Goal: Contribute content: Contribute content

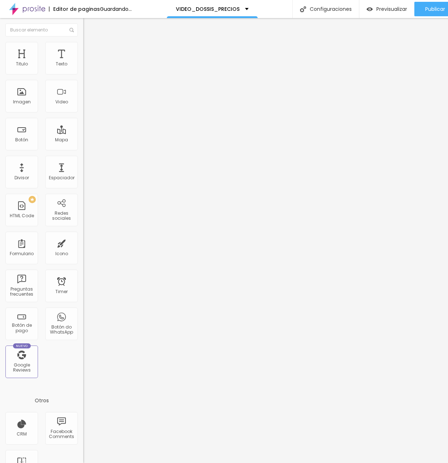
scroll to position [5, 0]
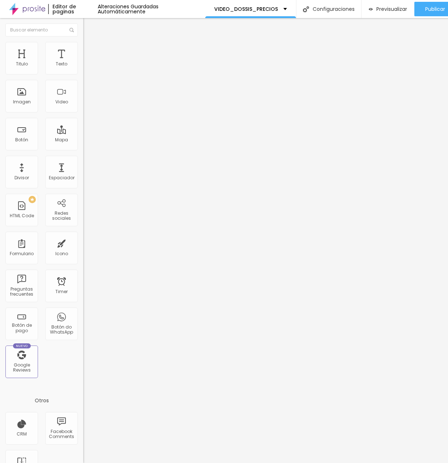
click at [83, 62] on span "Cambiar image" at bounding box center [103, 59] width 41 height 6
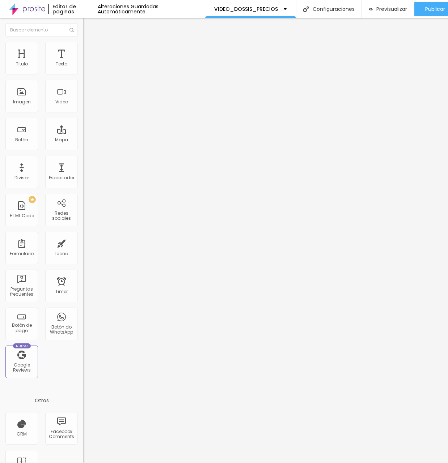
click at [83, 62] on span "Agregar image" at bounding box center [102, 59] width 38 height 6
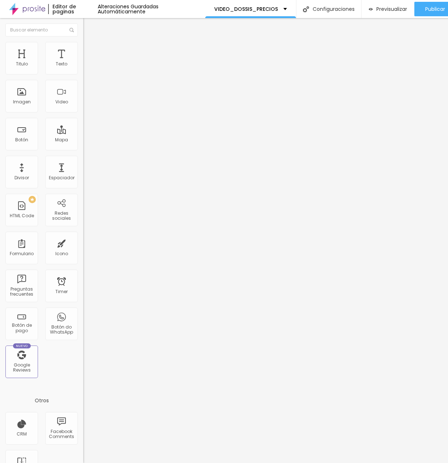
click at [83, 69] on div "Cola o escriba su código aquí" at bounding box center [120, 66] width 75 height 7
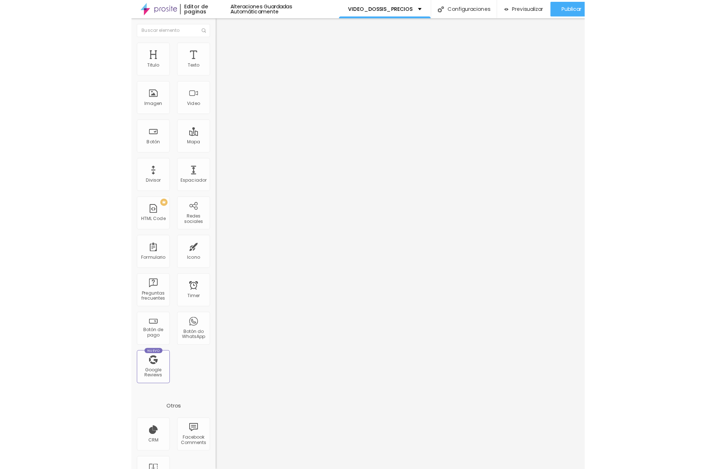
scroll to position [365, 0]
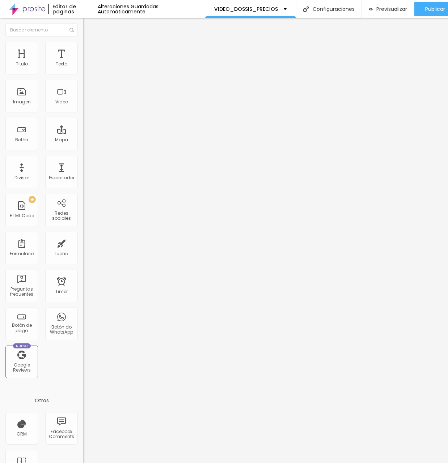
click at [83, 71] on img at bounding box center [85, 69] width 5 height 5
click at [83, 44] on img at bounding box center [86, 45] width 7 height 7
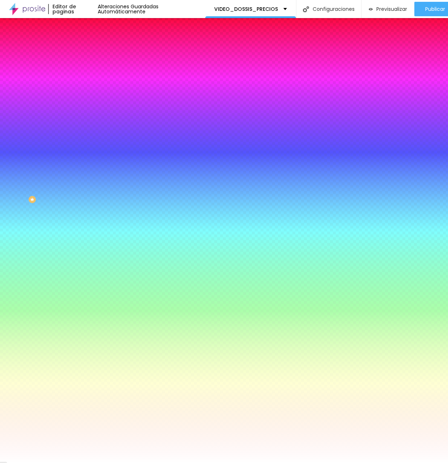
click at [83, 49] on li "Avanzado" at bounding box center [124, 52] width 83 height 7
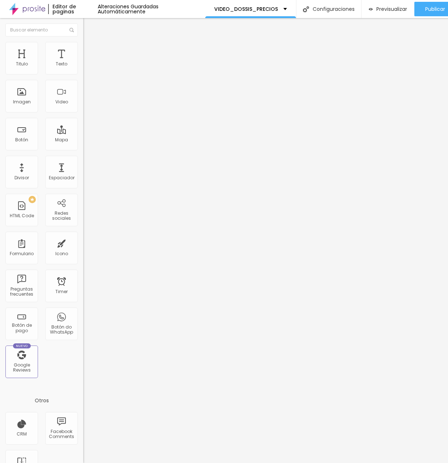
type input "15"
type input "5"
type input "0"
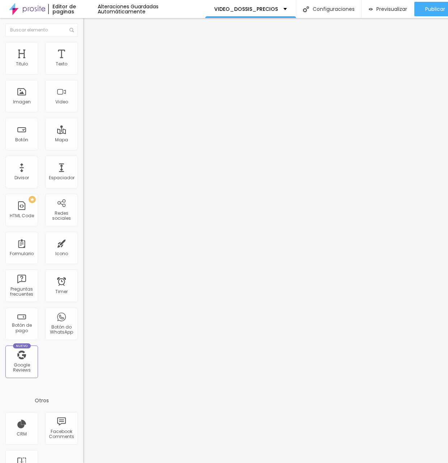
type input "0"
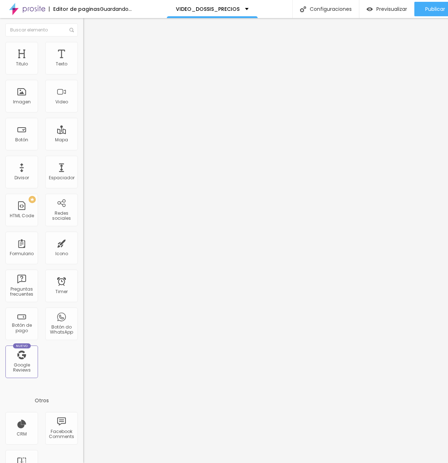
drag, startPoint x: 29, startPoint y: 71, endPoint x: -6, endPoint y: 72, distance: 35.5
type input "0"
click at [0, 72] on html "Editor de paginas Guardando... VIDEO_DOSSIS_PRECIOS Configuraciones Configuraci…" at bounding box center [224, 231] width 448 height 463
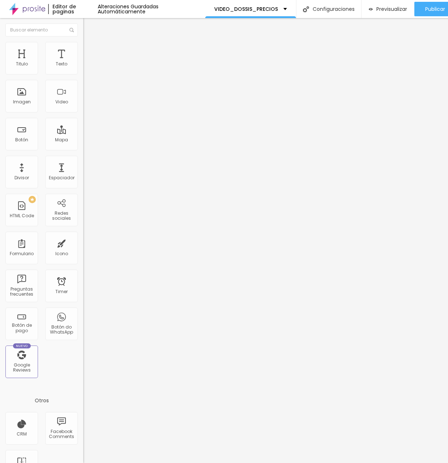
click at [83, 66] on span "Boxed" at bounding box center [90, 63] width 14 height 6
click at [83, 77] on span "Completo" at bounding box center [94, 74] width 22 height 6
click at [83, 49] on ul "Contenido Estilo Avanzado" at bounding box center [124, 46] width 83 height 22
click at [90, 51] on span "Avanzado" at bounding box center [101, 54] width 23 height 6
type input "15"
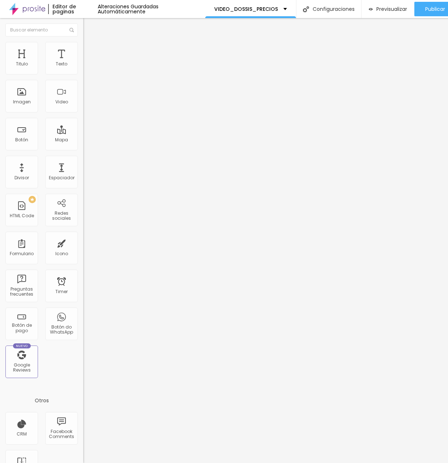
type input "15"
type input "10"
type input "5"
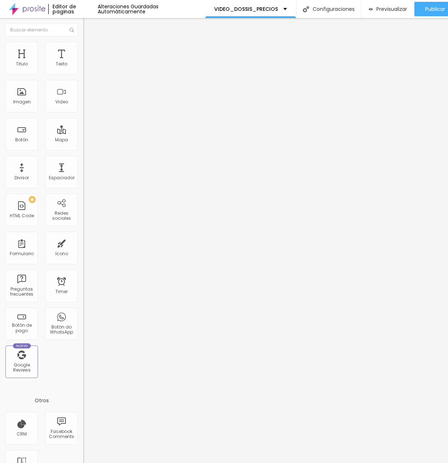
type input "0"
drag, startPoint x: 48, startPoint y: 71, endPoint x: -6, endPoint y: 71, distance: 54.6
type input "0"
click at [0, 71] on html "Editor de paginas Alteraciones Guardadas Automáticamente VIDEO_DOSSIS_PRECIOS C…" at bounding box center [224, 231] width 448 height 463
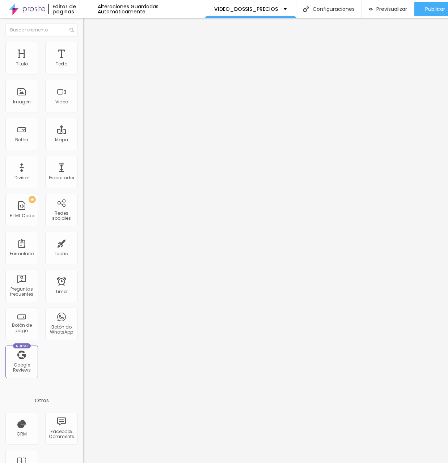
type input "24"
type input "18"
type input "13"
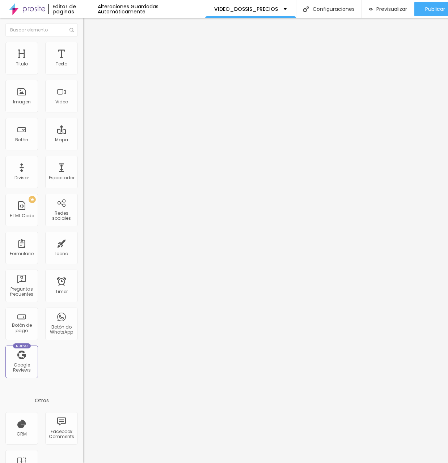
type input "13"
type input "7"
type input "2"
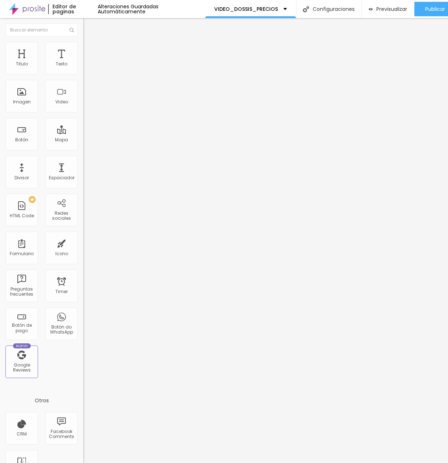
type input "0"
drag, startPoint x: 17, startPoint y: 88, endPoint x: -6, endPoint y: 88, distance: 23.2
type input "0"
click at [0, 88] on html "Editor de paginas Alteraciones Guardadas Automáticamente VIDEO_DOSSIS_PRECIOS C…" at bounding box center [224, 231] width 448 height 463
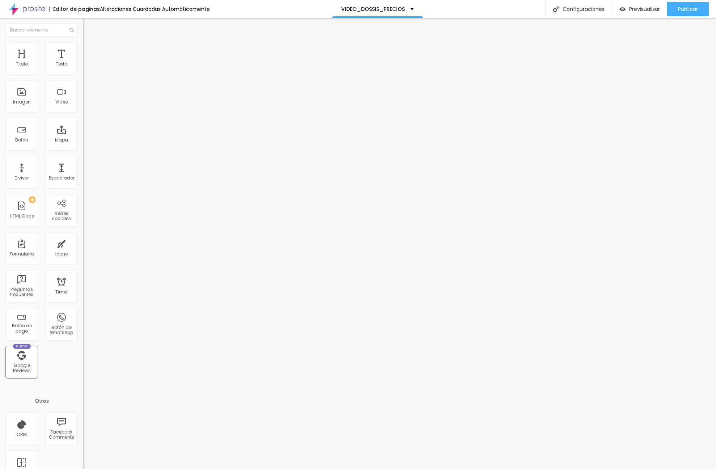
click at [83, 94] on div at bounding box center [124, 91] width 83 height 56
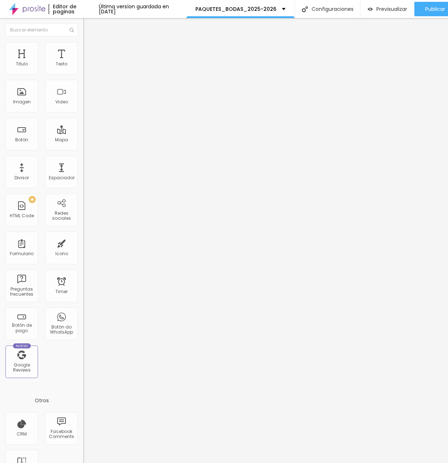
click at [83, 113] on div "<!-- Video full screen tipo cover --> < div class = "video-hero-full" > < ifram…" at bounding box center [270, 88] width 374 height 50
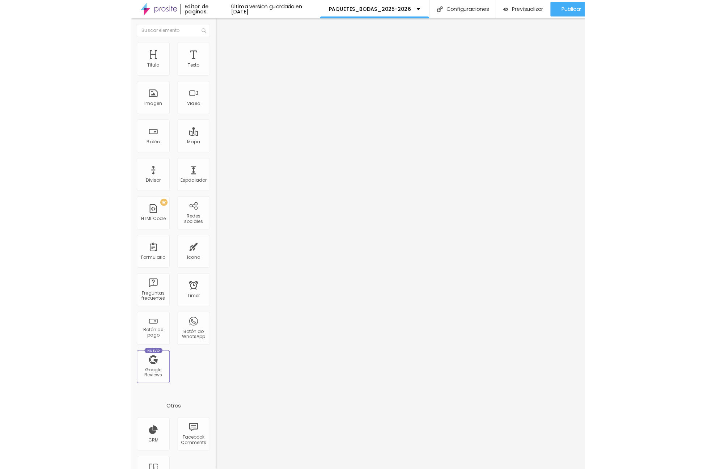
scroll to position [0, 0]
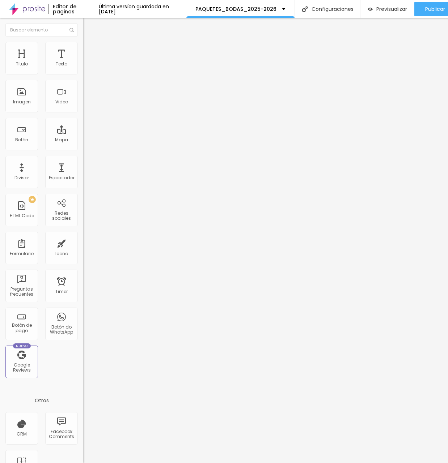
click at [83, 113] on div "<!-- Video full screen tipo cover --> < div class = "video-hero-full" > < ifram…" at bounding box center [270, 88] width 374 height 50
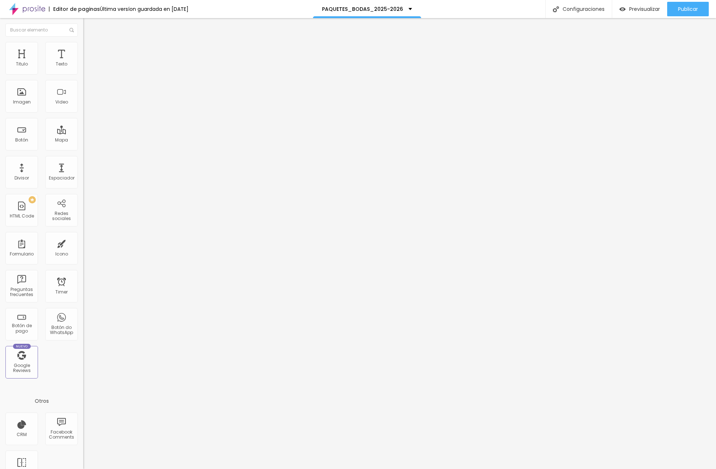
click at [83, 98] on div "<!-- Bloque de texto cinematográfico --> < div class = "cinema-block" > < h2 cl…" at bounding box center [236, 88] width 306 height 50
click at [83, 62] on span "Cambiar image" at bounding box center [103, 59] width 41 height 6
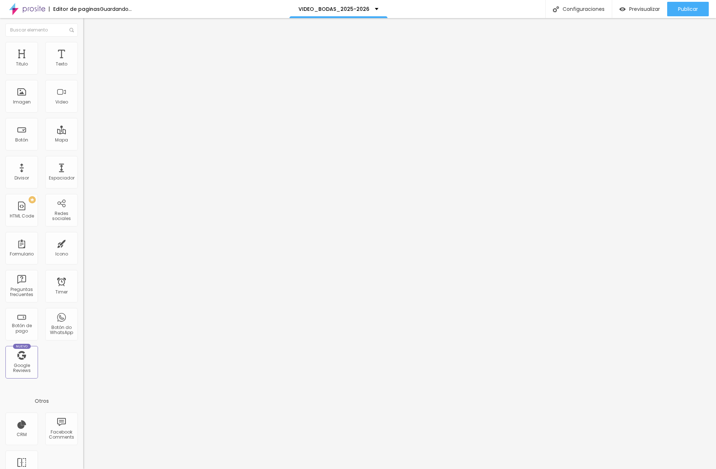
click at [83, 62] on span "Cambiar image" at bounding box center [103, 59] width 41 height 6
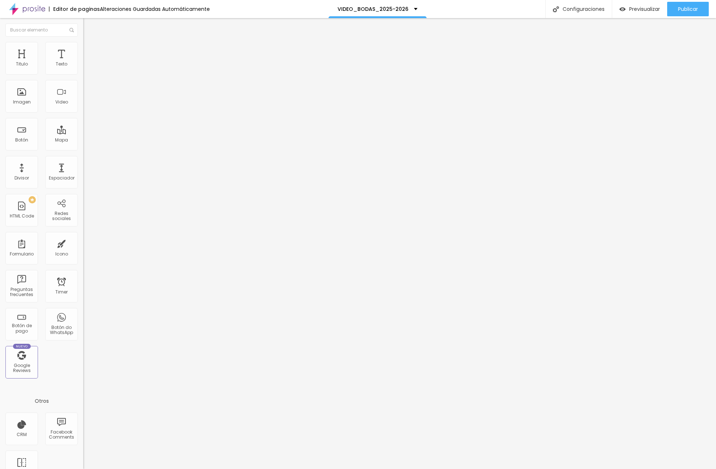
click at [83, 62] on span "Cambiar image" at bounding box center [103, 59] width 41 height 6
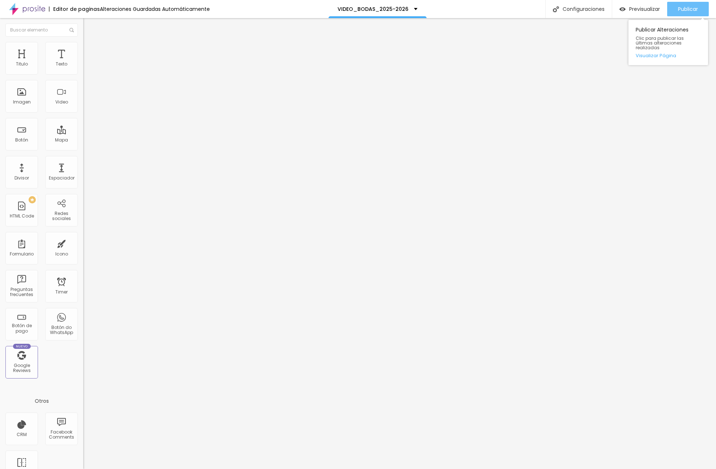
click at [684, 12] on span "Publicar" at bounding box center [688, 9] width 20 height 6
click at [83, 62] on span "Cambiar image" at bounding box center [103, 59] width 41 height 6
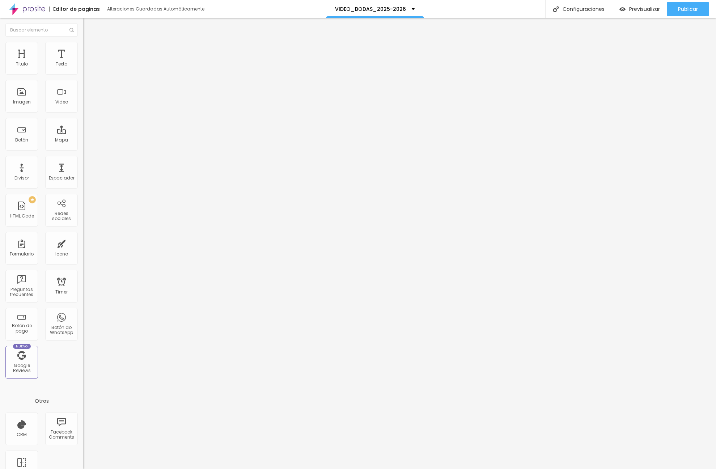
click at [683, 13] on div "Publicar" at bounding box center [688, 9] width 20 height 14
click at [641, 10] on span "Previsualizar" at bounding box center [638, 9] width 31 height 6
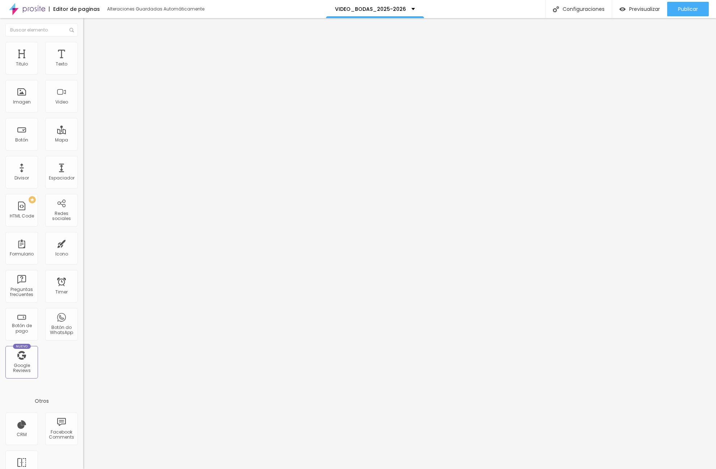
click at [83, 62] on span "Cambiar image" at bounding box center [103, 59] width 41 height 6
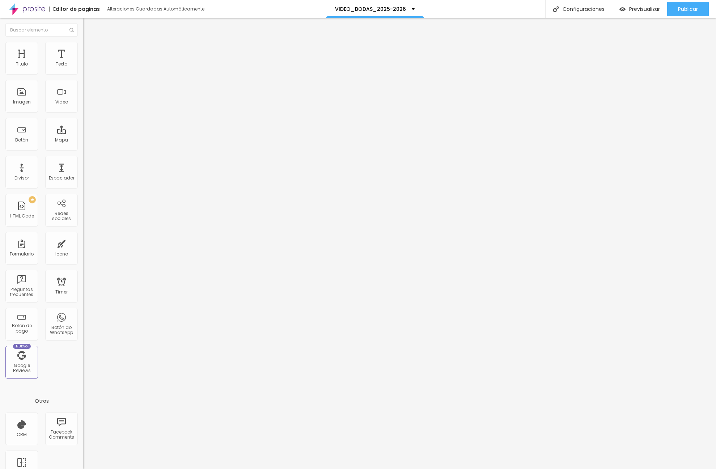
click at [83, 62] on span "Cambiar image" at bounding box center [103, 59] width 41 height 6
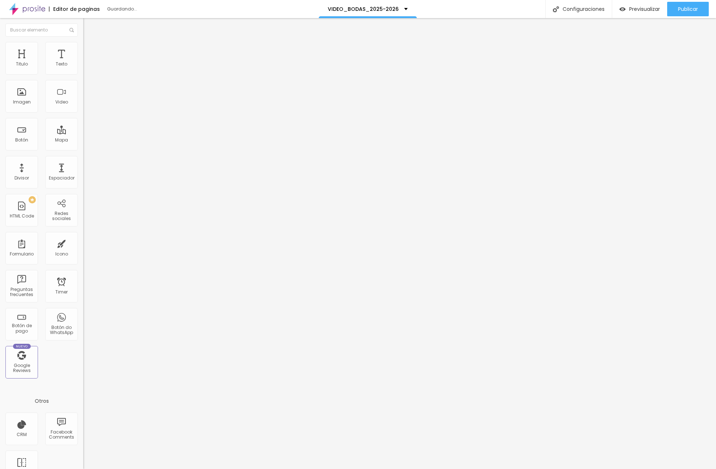
click at [695, 9] on span "Publicar" at bounding box center [688, 9] width 20 height 6
click at [83, 62] on span "Cambiar image" at bounding box center [103, 59] width 41 height 6
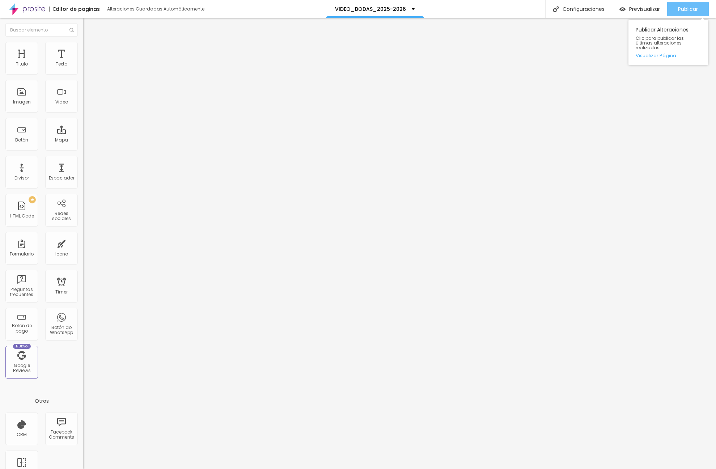
click at [678, 10] on span "Publicar" at bounding box center [688, 9] width 20 height 6
click at [674, 10] on button "Publicar" at bounding box center [688, 9] width 42 height 14
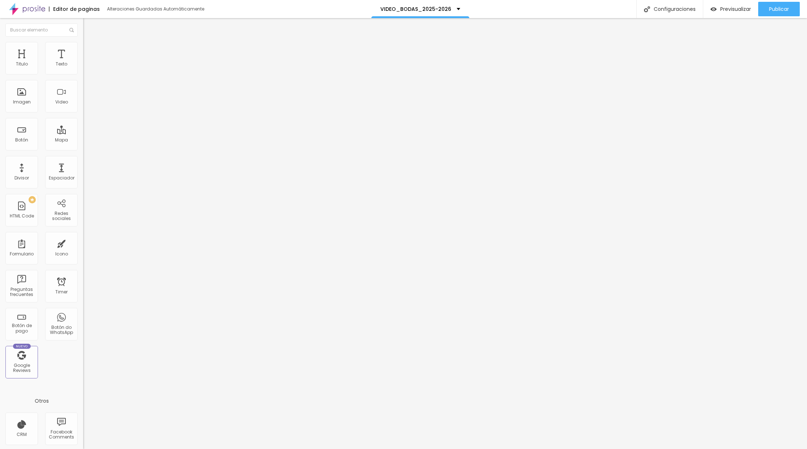
click at [83, 62] on span "Cambiar image" at bounding box center [103, 59] width 41 height 6
click at [716, 11] on span "Publicar" at bounding box center [779, 9] width 20 height 6
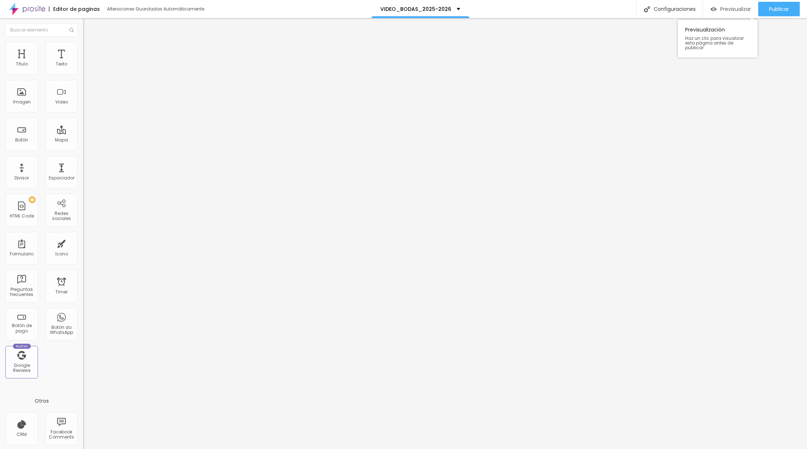
click at [716, 12] on span "Previsualizar" at bounding box center [736, 9] width 31 height 6
click at [716, 13] on div "Publicar" at bounding box center [779, 9] width 20 height 14
click at [716, 10] on span "Publicar" at bounding box center [779, 9] width 20 height 6
